Goal: Task Accomplishment & Management: Manage account settings

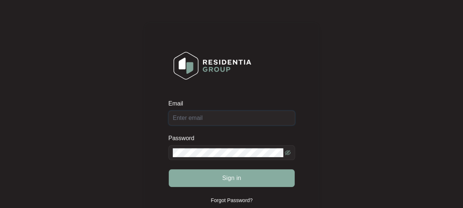
type input "[EMAIL_ADDRESS][DOMAIN_NAME]"
click at [231, 183] on button "Sign in" at bounding box center [232, 178] width 126 height 18
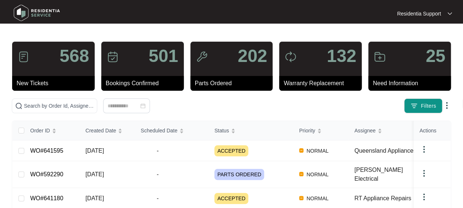
click at [450, 10] on link "Residentia Support" at bounding box center [424, 13] width 55 height 7
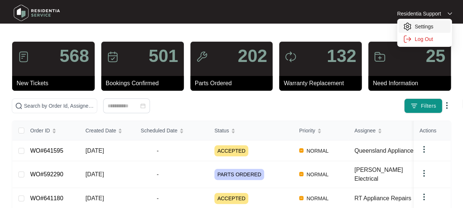
click at [434, 27] on p "Settings" at bounding box center [430, 26] width 31 height 7
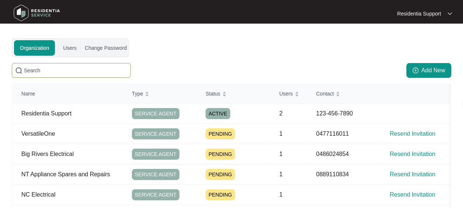
click at [91, 65] on span at bounding box center [71, 70] width 119 height 15
click at [82, 69] on input "text" at bounding box center [76, 70] width 104 height 8
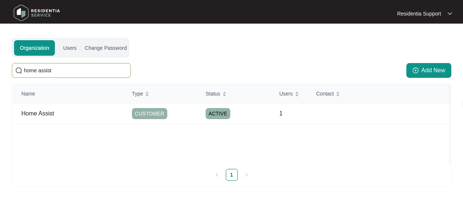
type input "home assist"
click at [72, 123] on td "Home Assist" at bounding box center [68, 114] width 111 height 20
click at [70, 114] on p "Home Assist" at bounding box center [72, 113] width 102 height 9
click at [153, 112] on span "CUSTOMER" at bounding box center [149, 113] width 35 height 11
click at [69, 46] on div "Users" at bounding box center [70, 48] width 14 height 8
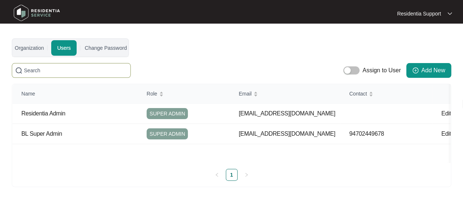
click at [81, 71] on input "text" at bounding box center [76, 70] width 104 height 8
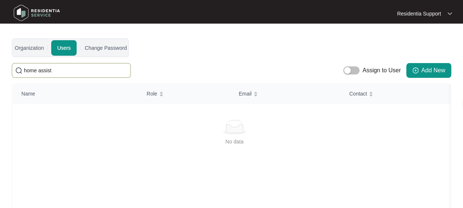
type input "home assist"
click at [39, 47] on div "Organization" at bounding box center [29, 48] width 29 height 8
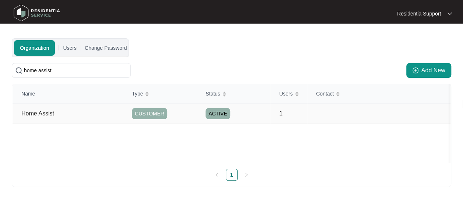
click at [39, 115] on p "Home Assist" at bounding box center [72, 113] width 102 height 9
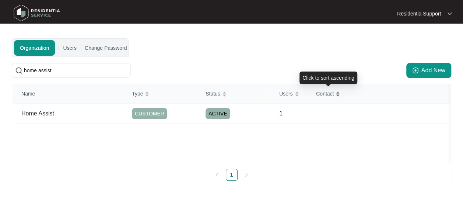
click at [329, 95] on span "Contact" at bounding box center [325, 94] width 18 height 8
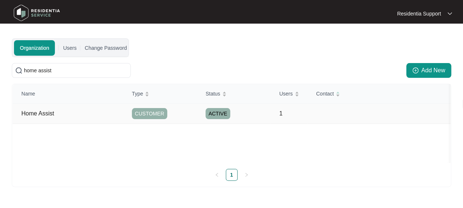
click at [222, 114] on span "ACTIVE" at bounding box center [218, 113] width 25 height 11
click at [143, 113] on span "CUSTOMER" at bounding box center [149, 113] width 35 height 11
click at [49, 114] on p "Home Assist" at bounding box center [72, 113] width 102 height 9
click at [228, 45] on div "Organization Users Change Password home assist Add New Name Type Status Users C…" at bounding box center [232, 112] width 440 height 149
click at [282, 112] on td "1" at bounding box center [289, 114] width 37 height 20
